Goal: Information Seeking & Learning: Learn about a topic

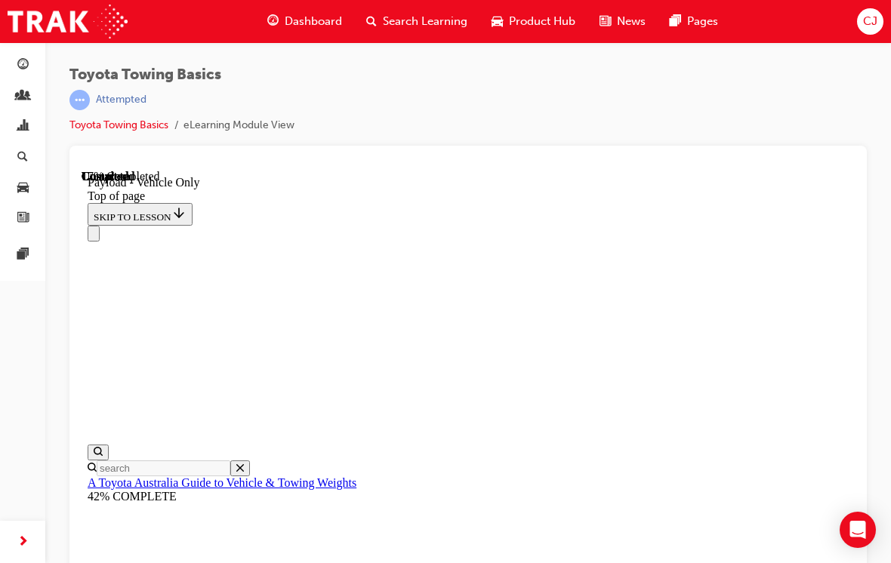
scroll to position [2275, 0]
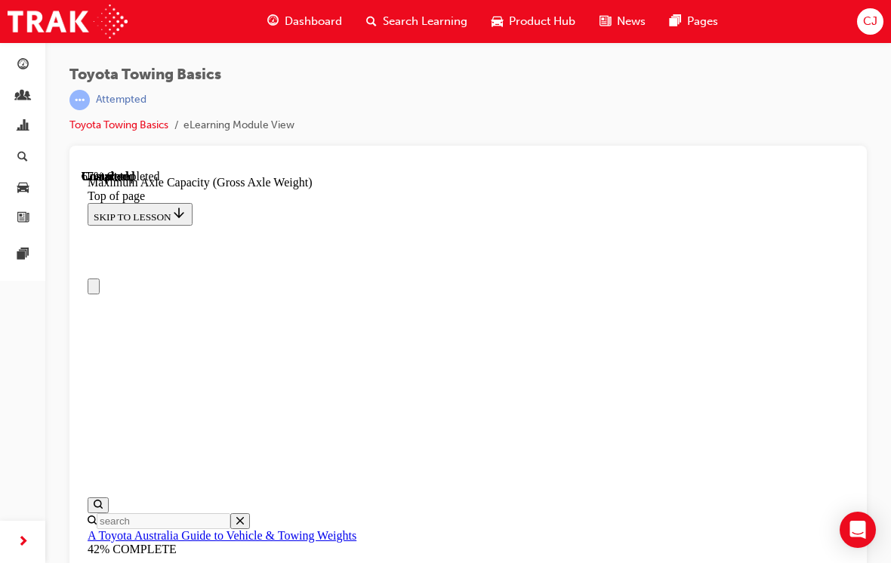
scroll to position [-2, 0]
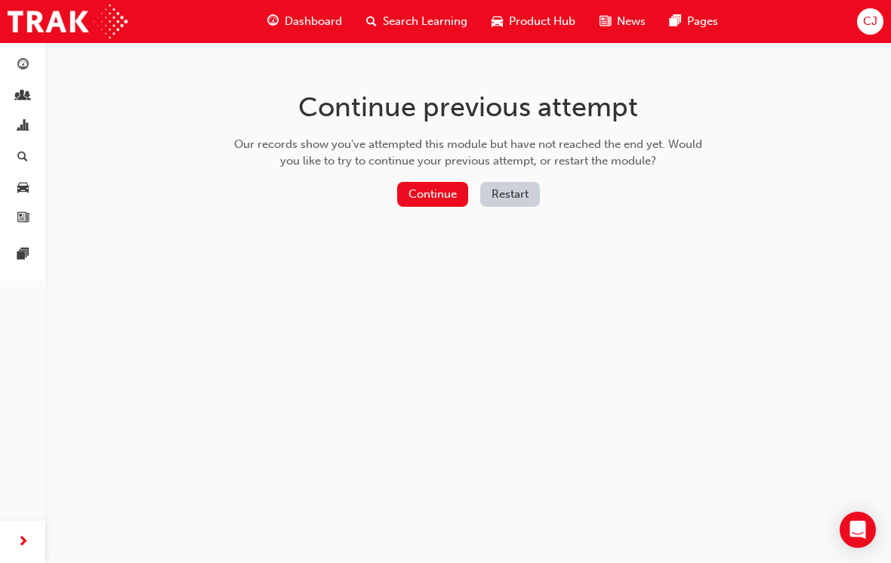
click at [420, 182] on button "Continue" at bounding box center [432, 194] width 71 height 25
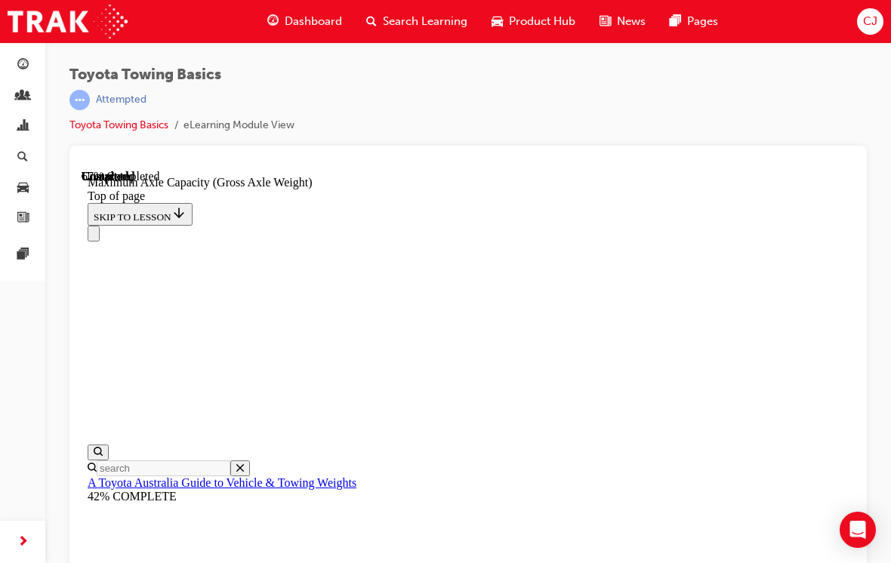
scroll to position [205, 0]
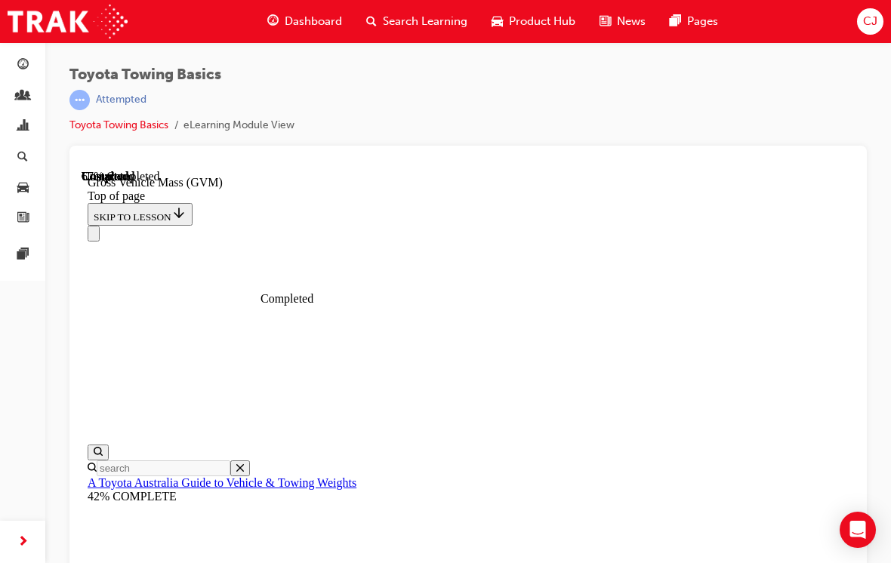
scroll to position [477, 0]
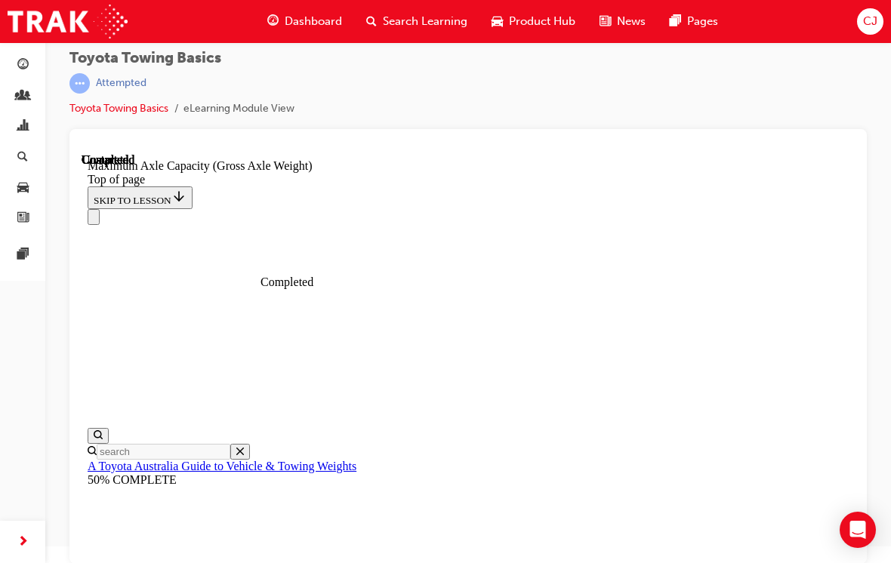
scroll to position [1573, 0]
click at [744, 209] on div "Navigation menu" at bounding box center [468, 217] width 761 height 16
